Goal: Contribute content

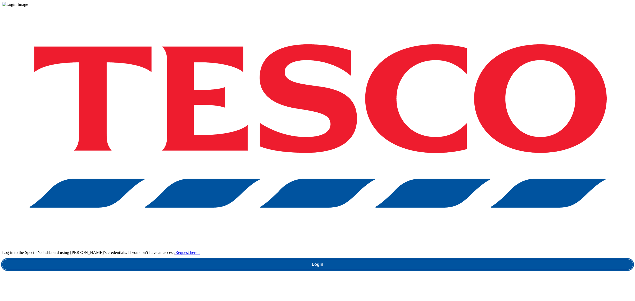
click at [511, 259] on link "Login" at bounding box center [317, 264] width 631 height 11
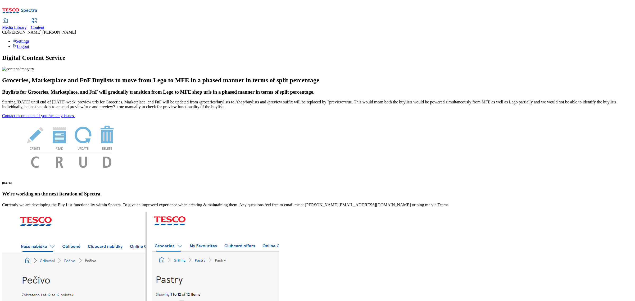
click at [27, 25] on span "Media Library" at bounding box center [14, 27] width 25 height 4
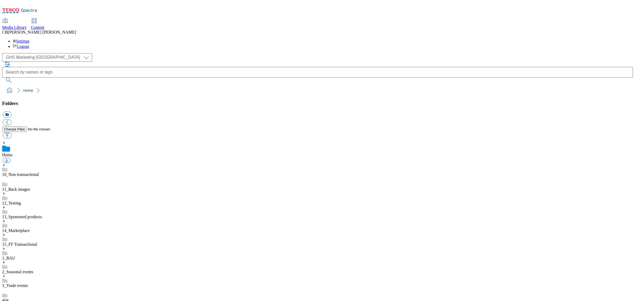
scroll to position [0, 0]
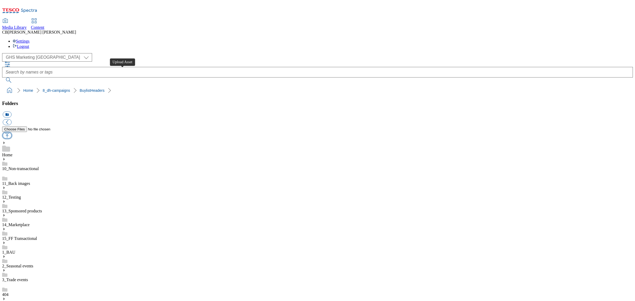
click at [11, 133] on button "button" at bounding box center [7, 136] width 9 height 6
type input "C:\fakepath\1750349775621-BLH_1184x333.png"
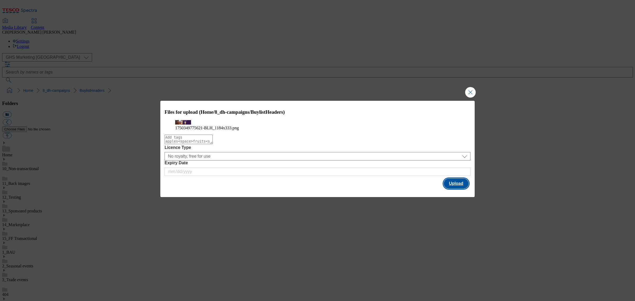
click at [454, 189] on button "Upload" at bounding box center [456, 184] width 25 height 10
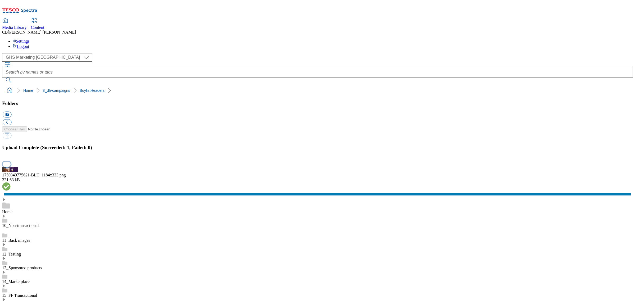
click at [11, 167] on button "button" at bounding box center [7, 164] width 8 height 5
